Goal: Information Seeking & Learning: Learn about a topic

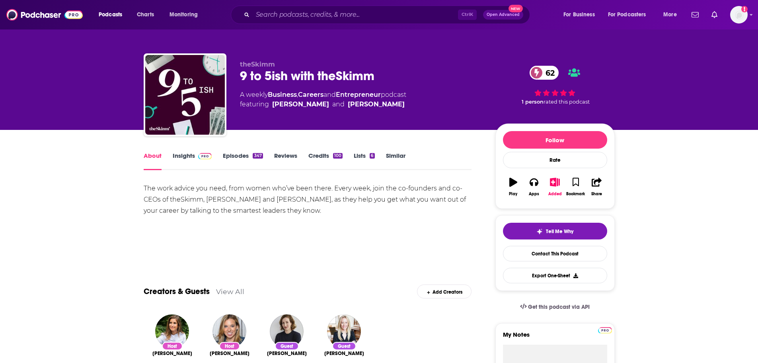
click at [178, 152] on link "Insights" at bounding box center [192, 161] width 39 height 18
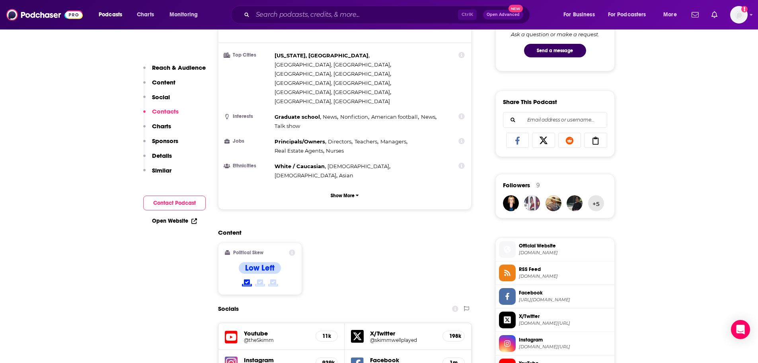
scroll to position [438, 0]
click at [544, 255] on span "theskimm.com" at bounding box center [565, 253] width 92 height 6
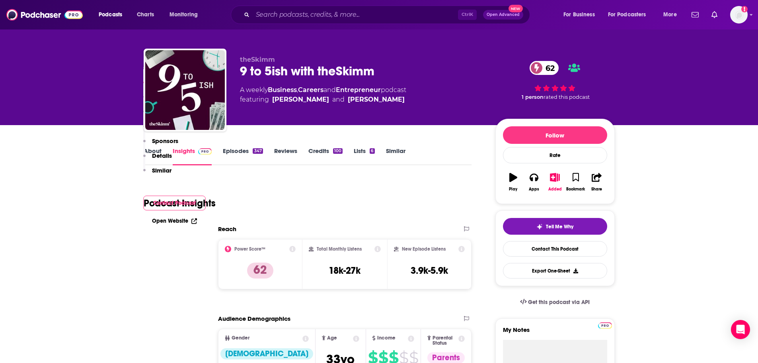
scroll to position [0, 0]
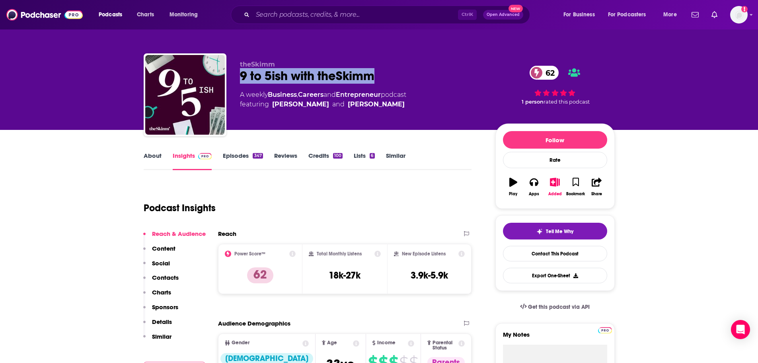
drag, startPoint x: 374, startPoint y: 78, endPoint x: 242, endPoint y: 80, distance: 132.1
click at [242, 80] on div "9 to 5ish with theSkimm 62" at bounding box center [361, 76] width 243 height 16
copy h2 "9 to 5ish with theSkimm"
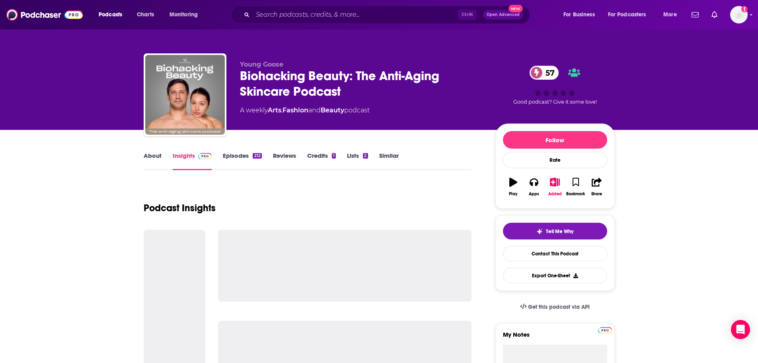
click at [146, 154] on link "About" at bounding box center [153, 161] width 18 height 18
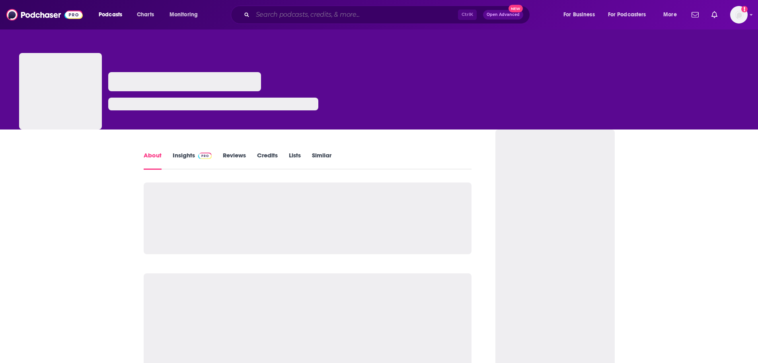
click at [382, 15] on input "Search podcasts, credits, & more..." at bounding box center [355, 14] width 205 height 13
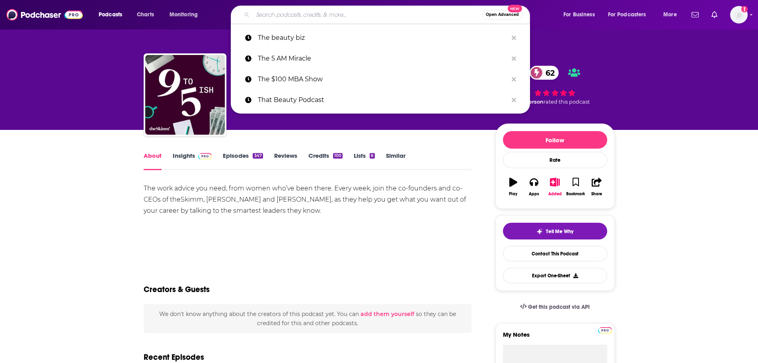
paste input "With Whit"
type input "With Whit"
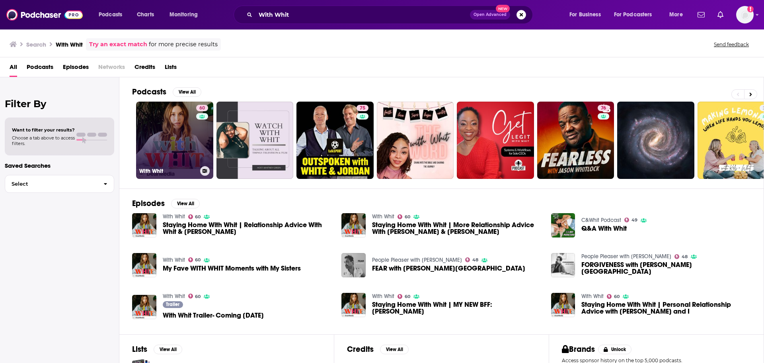
click at [187, 146] on link "60 With Whit" at bounding box center [174, 139] width 77 height 77
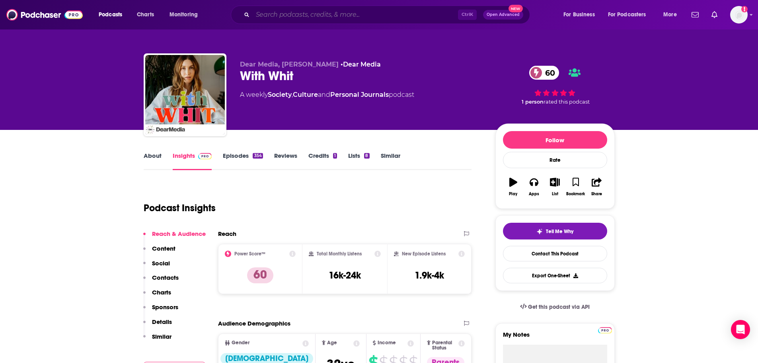
click at [265, 11] on input "Search podcasts, credits, & more..." at bounding box center [355, 14] width 205 height 13
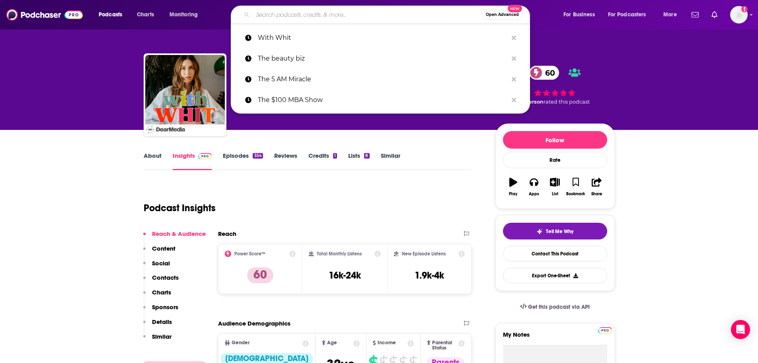
paste input "Entreprenistas"
type input "Entreprenistas"
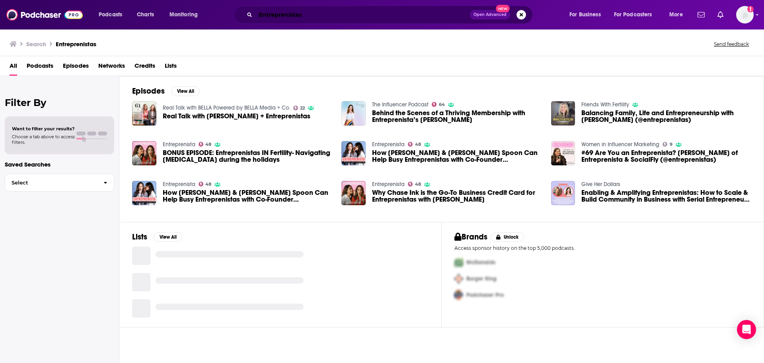
click at [330, 13] on input "Entreprenistas" at bounding box center [363, 14] width 215 height 13
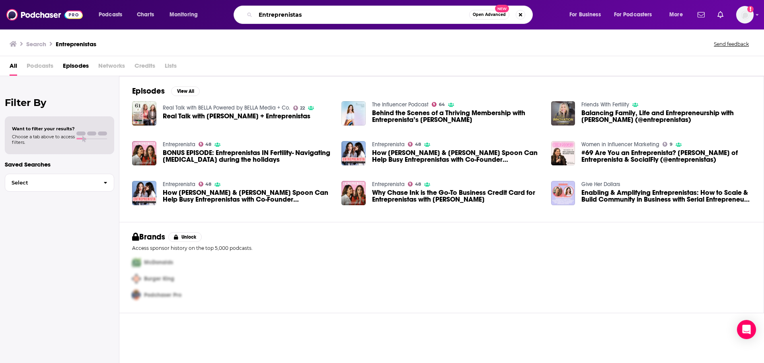
drag, startPoint x: 318, startPoint y: 16, endPoint x: 250, endPoint y: 17, distance: 68.1
click at [250, 17] on div "Entreprenistas Open Advanced New" at bounding box center [383, 15] width 299 height 18
click at [307, 15] on input "Entreprenistas" at bounding box center [363, 14] width 214 height 13
type input "Entreprenista"
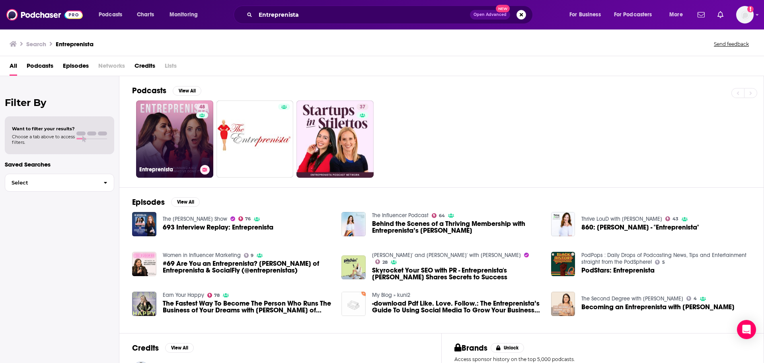
click at [183, 137] on link "48 Entreprenista" at bounding box center [174, 138] width 77 height 77
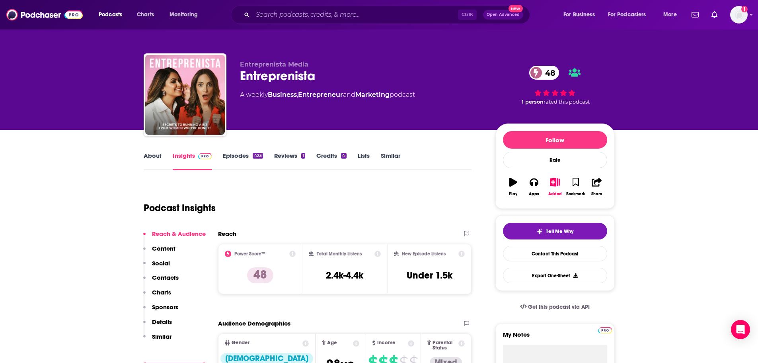
click at [299, 18] on input "Search podcasts, credits, & more..." at bounding box center [355, 14] width 205 height 13
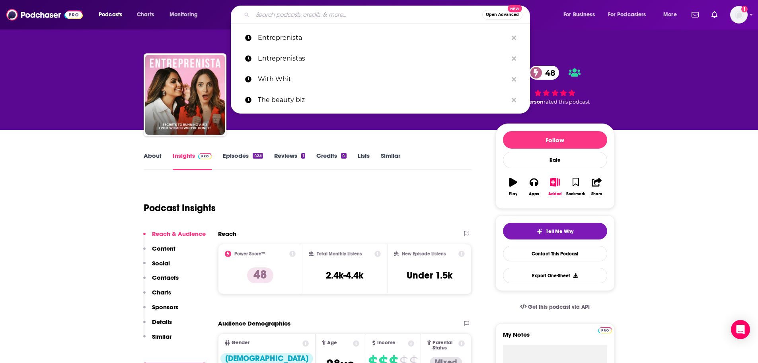
paste input "Heather Dubrow's World"
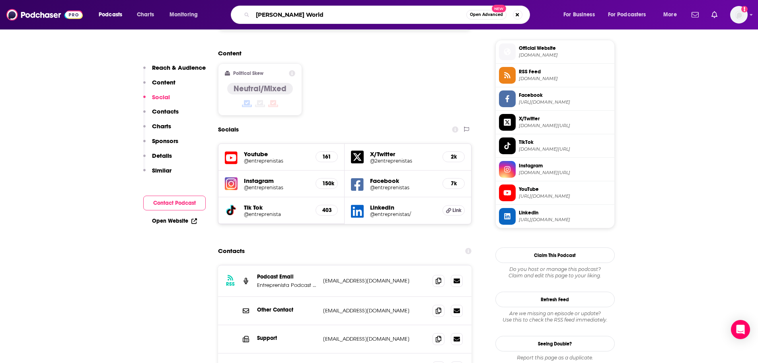
scroll to position [637, 0]
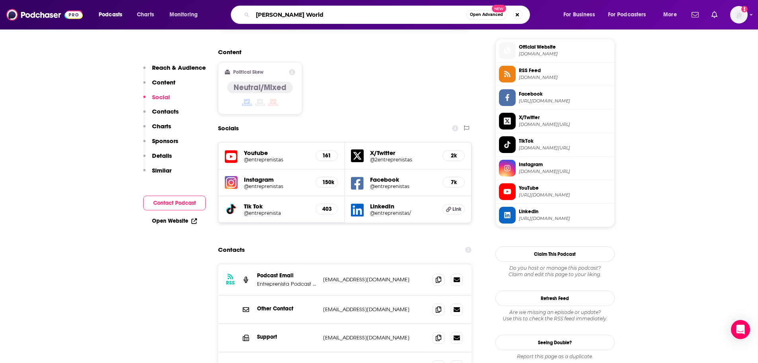
type input "Heather Dubrow's World"
click at [438, 273] on span at bounding box center [439, 279] width 12 height 12
click at [351, 19] on input "Heather Dubrow's World" at bounding box center [360, 14] width 214 height 13
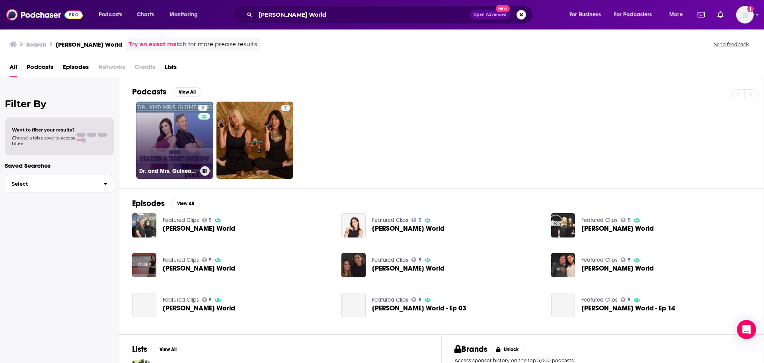
click at [177, 130] on link "5 Dr. and Mrs. Guinea Pig with Heather and Terry Dubrow" at bounding box center [174, 139] width 77 height 77
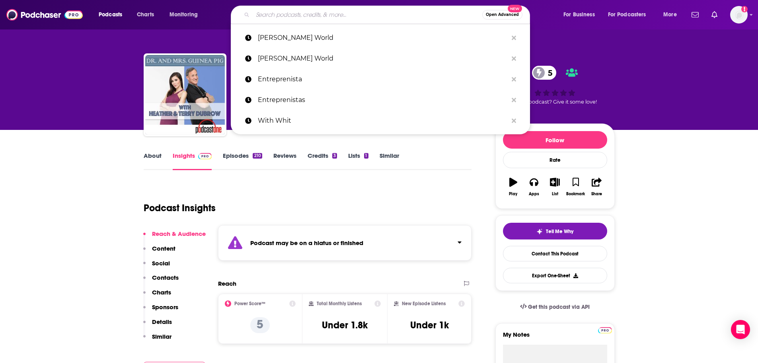
click at [349, 18] on input "Search podcasts, credits, & more..." at bounding box center [368, 14] width 230 height 13
paste input "Heather Dubrow's World"
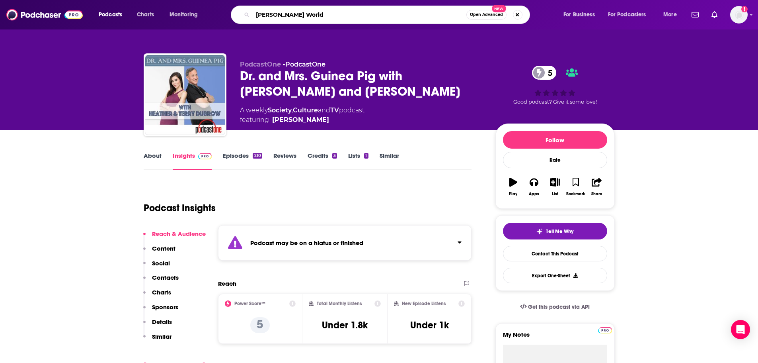
drag, startPoint x: 350, startPoint y: 18, endPoint x: 303, endPoint y: 20, distance: 47.0
click at [303, 20] on input "Heather Dubrow's World" at bounding box center [360, 14] width 214 height 13
type input "[PERSON_NAME]"
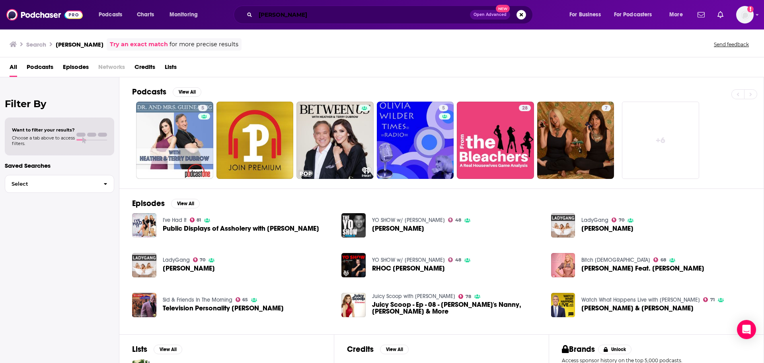
click at [260, 11] on input "[PERSON_NAME]" at bounding box center [363, 14] width 215 height 13
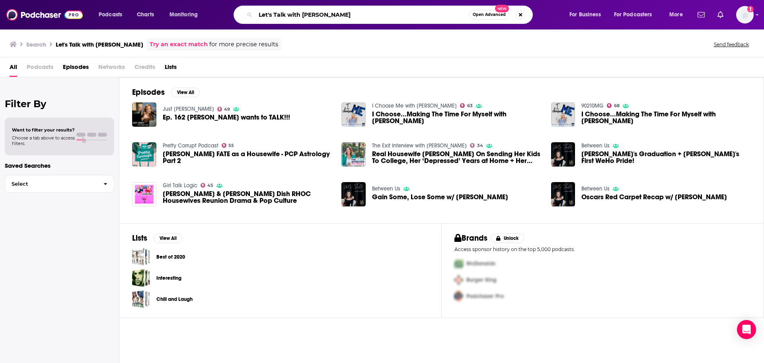
drag, startPoint x: 349, startPoint y: 12, endPoint x: 258, endPoint y: 15, distance: 91.2
click at [258, 15] on input "Let's Talk with Heather Dubrow" at bounding box center [363, 14] width 214 height 13
paste input "Everything is Fine"
type input "Everything is Fine"
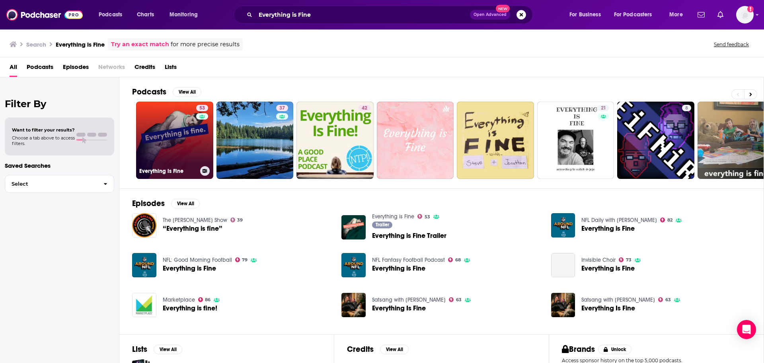
click at [182, 145] on link "53 Everything is Fine" at bounding box center [174, 139] width 77 height 77
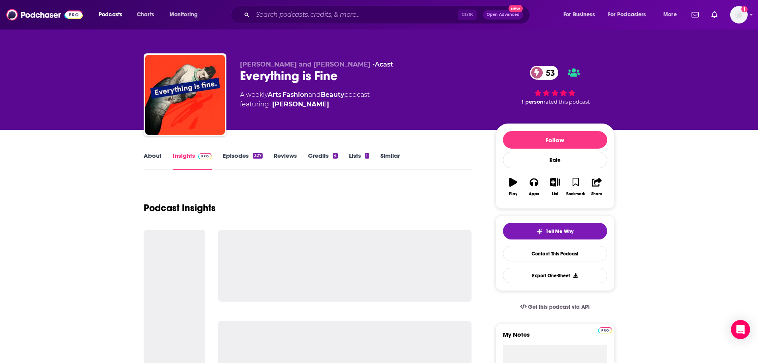
click at [153, 169] on link "About" at bounding box center [153, 161] width 18 height 18
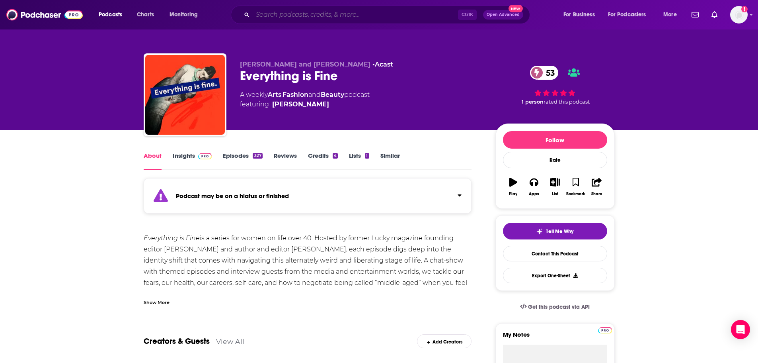
click at [317, 14] on input "Search podcasts, credits, & more..." at bounding box center [355, 14] width 205 height 13
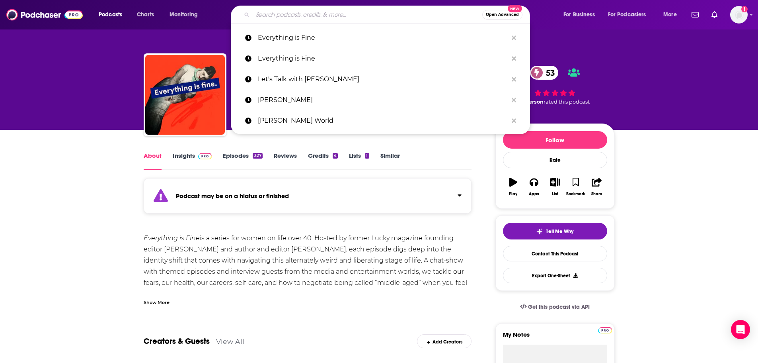
paste input "How I Built This"
type input "How I Built This"
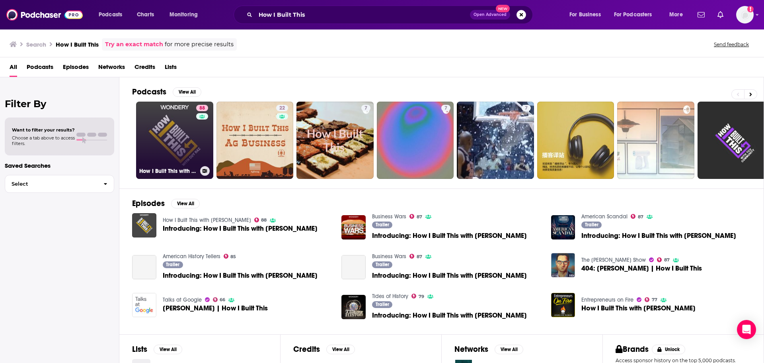
click at [184, 150] on link "88 How I Built This with Guy Raz" at bounding box center [174, 139] width 77 height 77
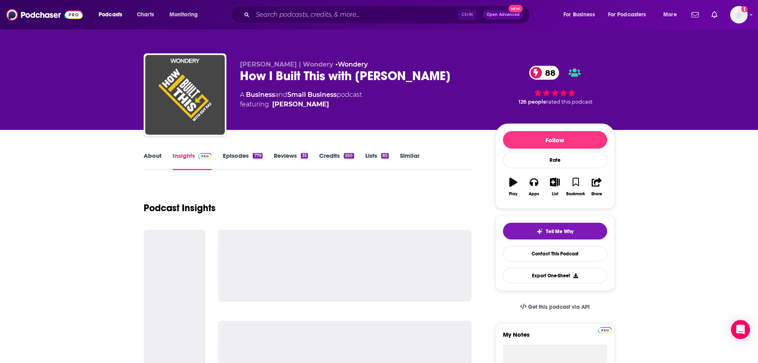
click at [150, 159] on link "About" at bounding box center [153, 161] width 18 height 18
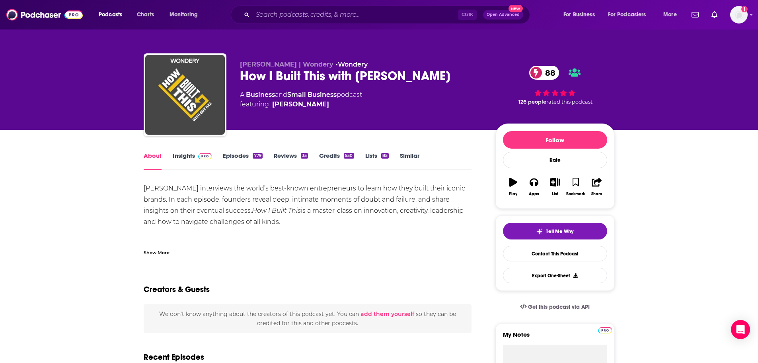
click at [174, 163] on link "Insights" at bounding box center [192, 161] width 39 height 18
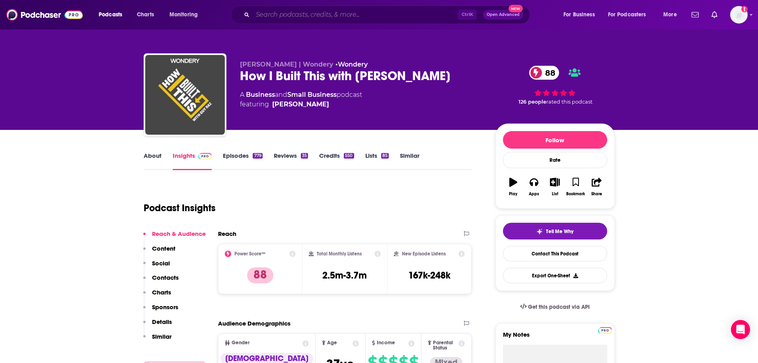
click at [292, 10] on input "Search podcasts, credits, & more..." at bounding box center [355, 14] width 205 height 13
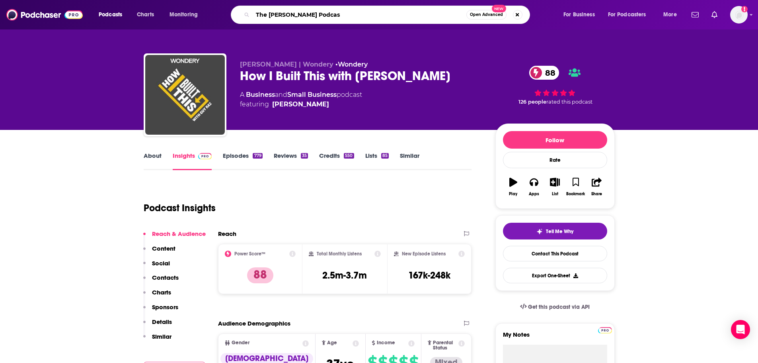
type input "The Michael Peres Podcast"
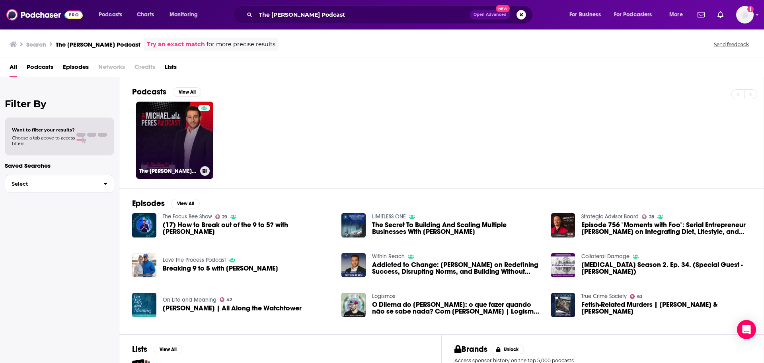
click at [157, 135] on link "The Michael Peres Podcast" at bounding box center [174, 139] width 77 height 77
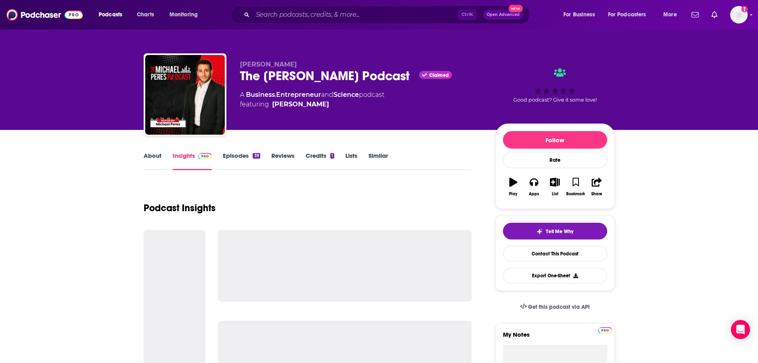
click at [157, 159] on link "About" at bounding box center [153, 161] width 18 height 18
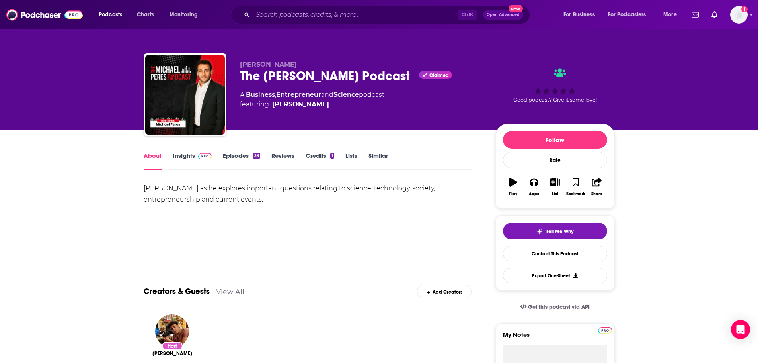
click at [226, 158] on link "Episodes 39" at bounding box center [241, 161] width 37 height 18
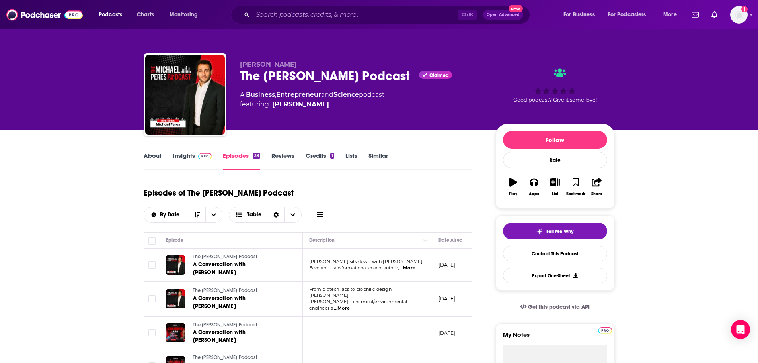
click at [183, 156] on link "Insights" at bounding box center [192, 161] width 39 height 18
